Goal: Navigation & Orientation: Find specific page/section

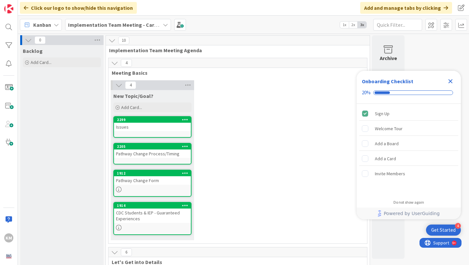
click at [450, 81] on icon "Close Checklist" at bounding box center [451, 81] width 4 height 4
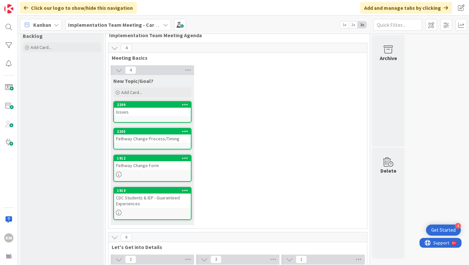
scroll to position [14, 0]
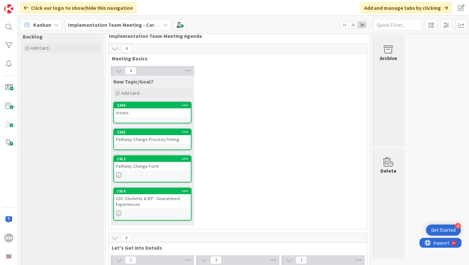
click at [152, 114] on div "Issues" at bounding box center [152, 112] width 77 height 8
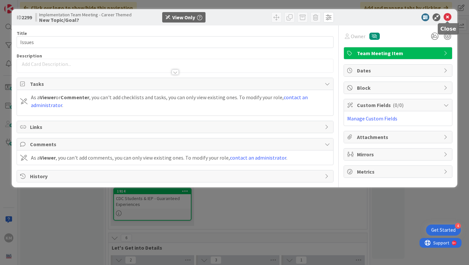
click at [449, 19] on icon at bounding box center [448, 17] width 8 height 8
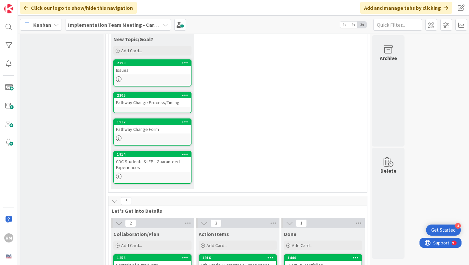
scroll to position [57, 0]
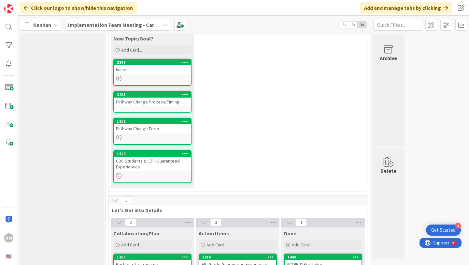
click at [157, 70] on div "Issues" at bounding box center [152, 69] width 77 height 8
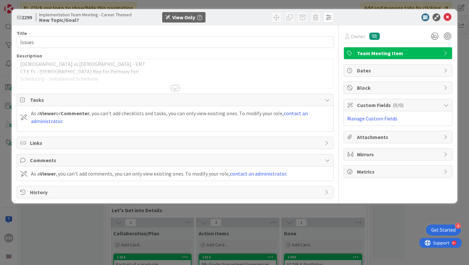
click at [176, 87] on div at bounding box center [175, 87] width 7 height 5
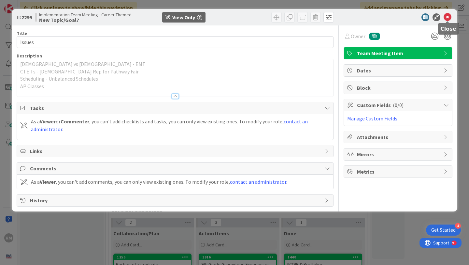
click at [446, 18] on icon at bounding box center [448, 17] width 8 height 8
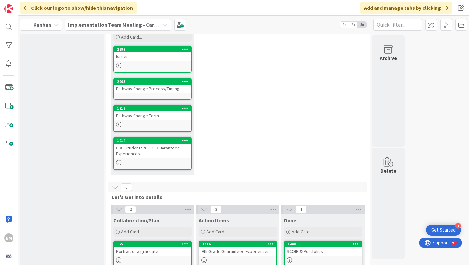
scroll to position [71, 0]
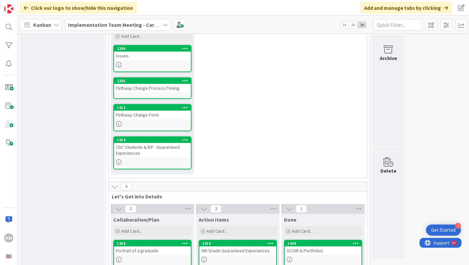
click at [149, 58] on div "Issues" at bounding box center [152, 55] width 77 height 8
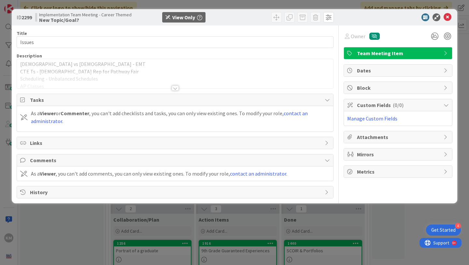
click at [175, 89] on div at bounding box center [175, 87] width 7 height 5
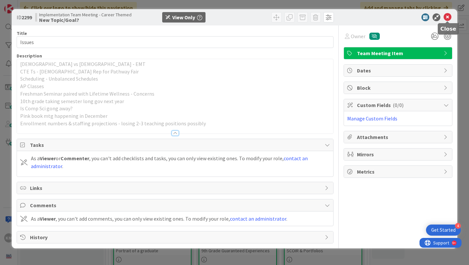
click at [447, 18] on icon at bounding box center [448, 17] width 8 height 8
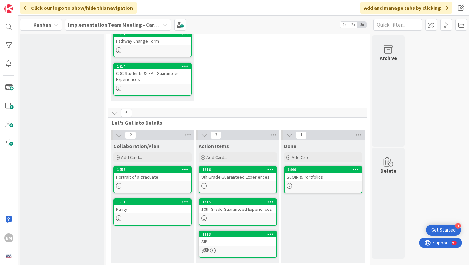
scroll to position [153, 0]
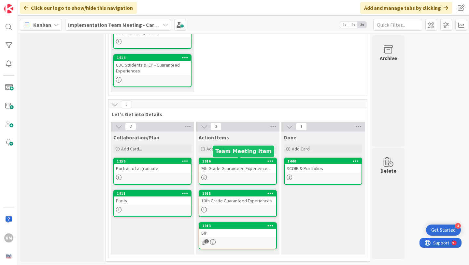
click at [237, 166] on div "9th Grade Guaranteed Experiences" at bounding box center [237, 168] width 77 height 8
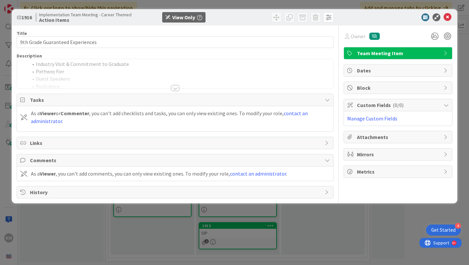
click at [175, 87] on div at bounding box center [175, 87] width 7 height 5
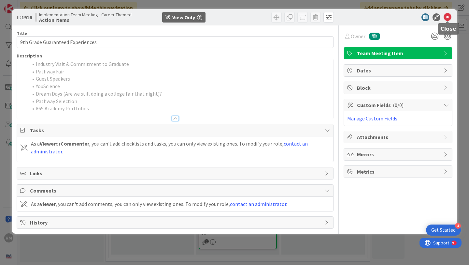
click at [449, 16] on icon at bounding box center [448, 17] width 8 height 8
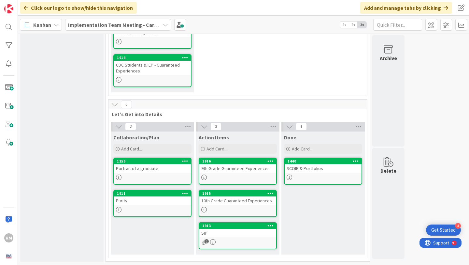
click at [229, 204] on div "10th Grade Guaranteed Experiences" at bounding box center [237, 200] width 77 height 8
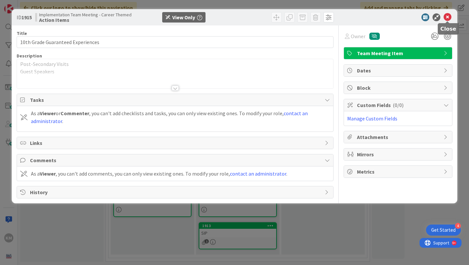
click at [448, 18] on icon at bounding box center [448, 17] width 8 height 8
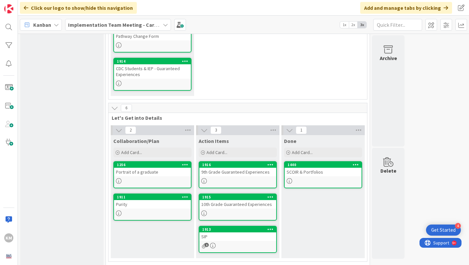
scroll to position [153, 0]
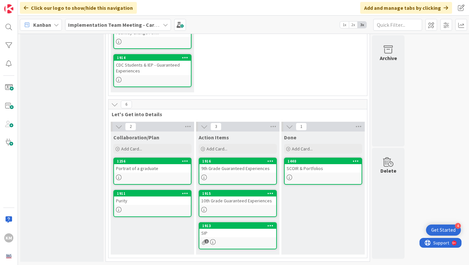
click at [315, 170] on div "SCOIR & Portfolios" at bounding box center [323, 168] width 77 height 8
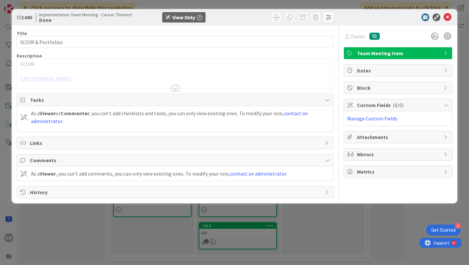
click at [174, 90] on div at bounding box center [175, 87] width 7 height 5
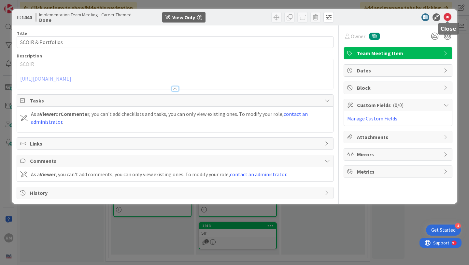
click at [447, 18] on icon at bounding box center [448, 17] width 8 height 8
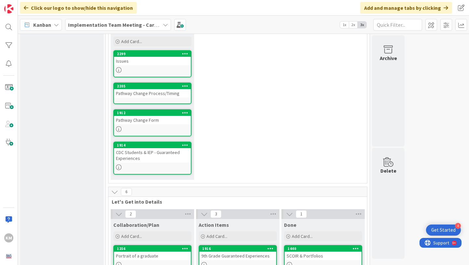
scroll to position [66, 0]
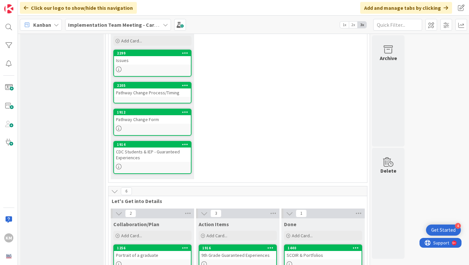
click at [158, 95] on div "Pathway Change Process/Timing" at bounding box center [152, 92] width 77 height 8
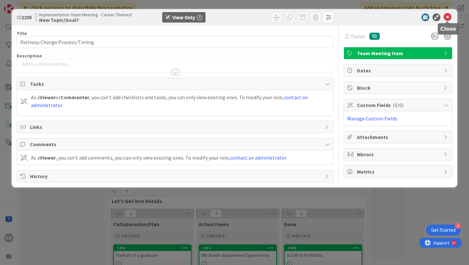
click at [446, 17] on icon at bounding box center [448, 17] width 8 height 8
